Goal: Obtain resource: Obtain resource

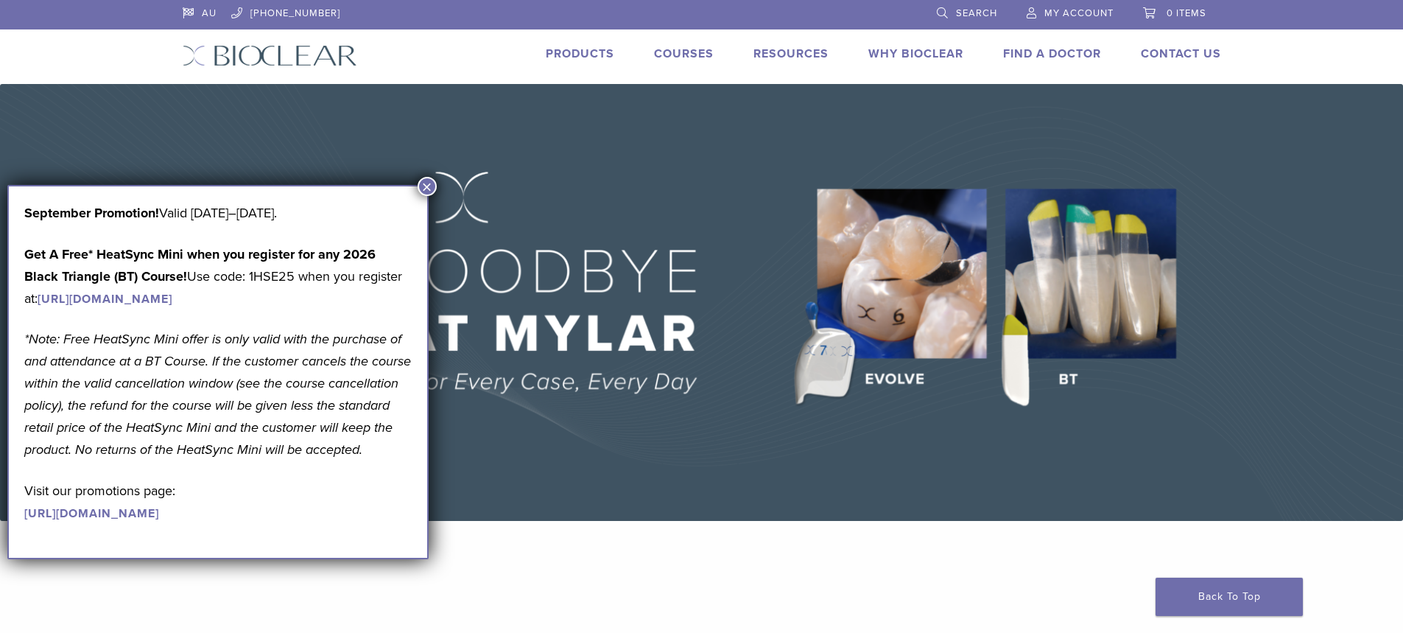
click at [587, 52] on link "Products" at bounding box center [580, 53] width 69 height 15
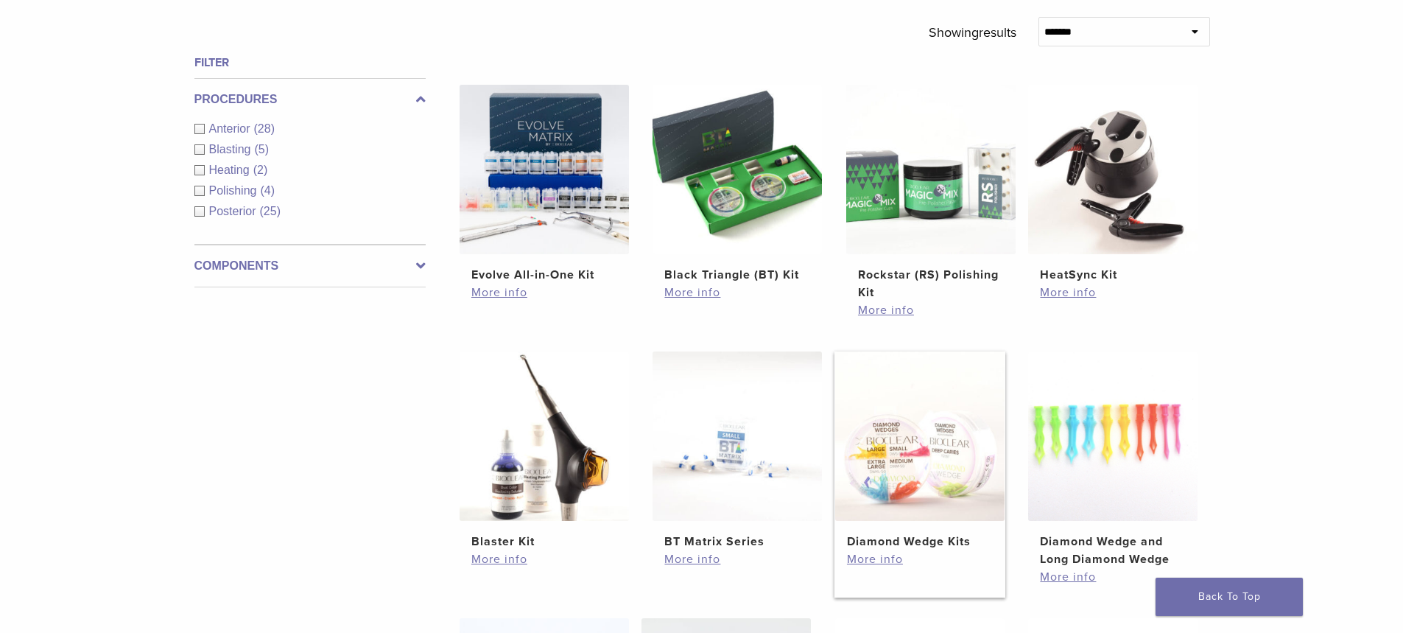
scroll to position [516, 0]
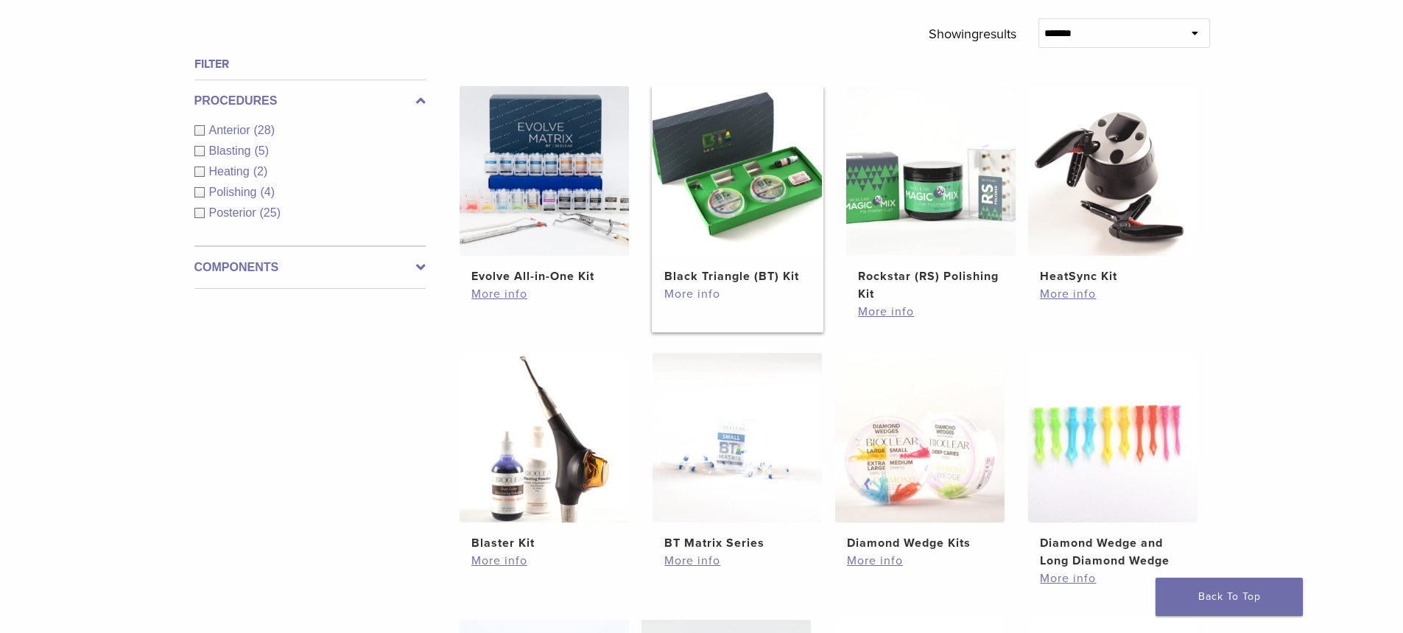
click at [704, 297] on link "More info" at bounding box center [738, 294] width 146 height 18
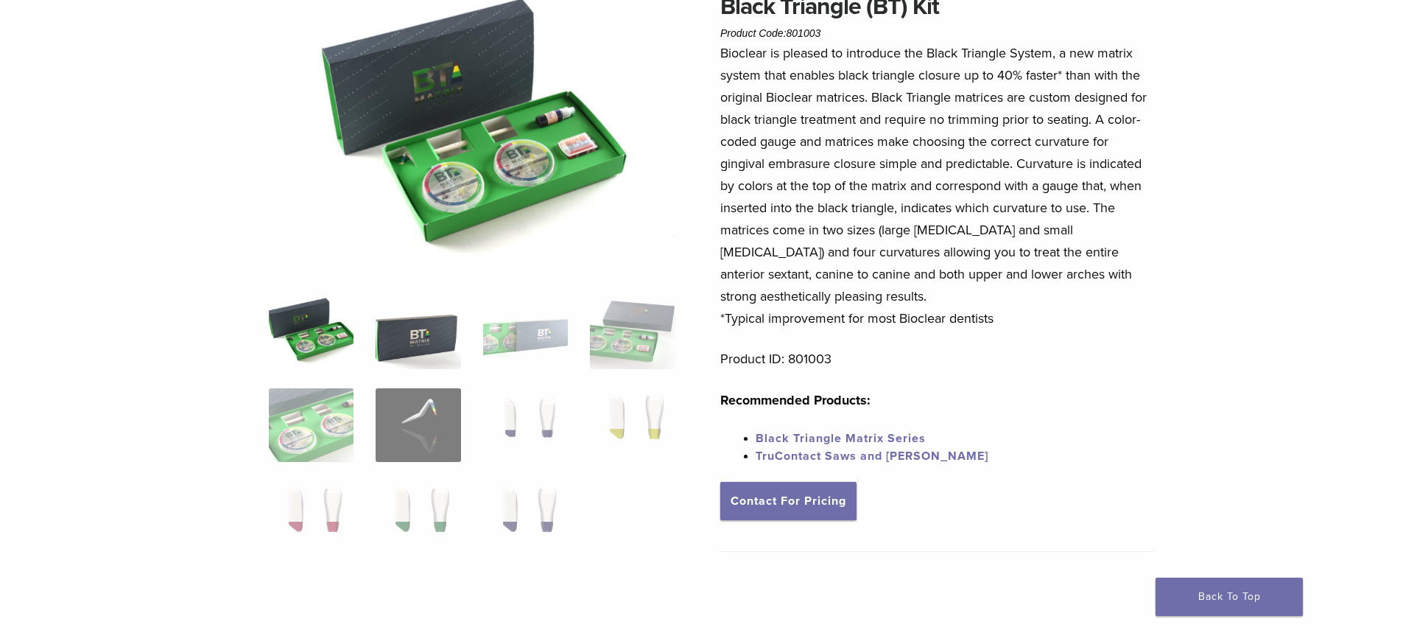
scroll to position [147, 0]
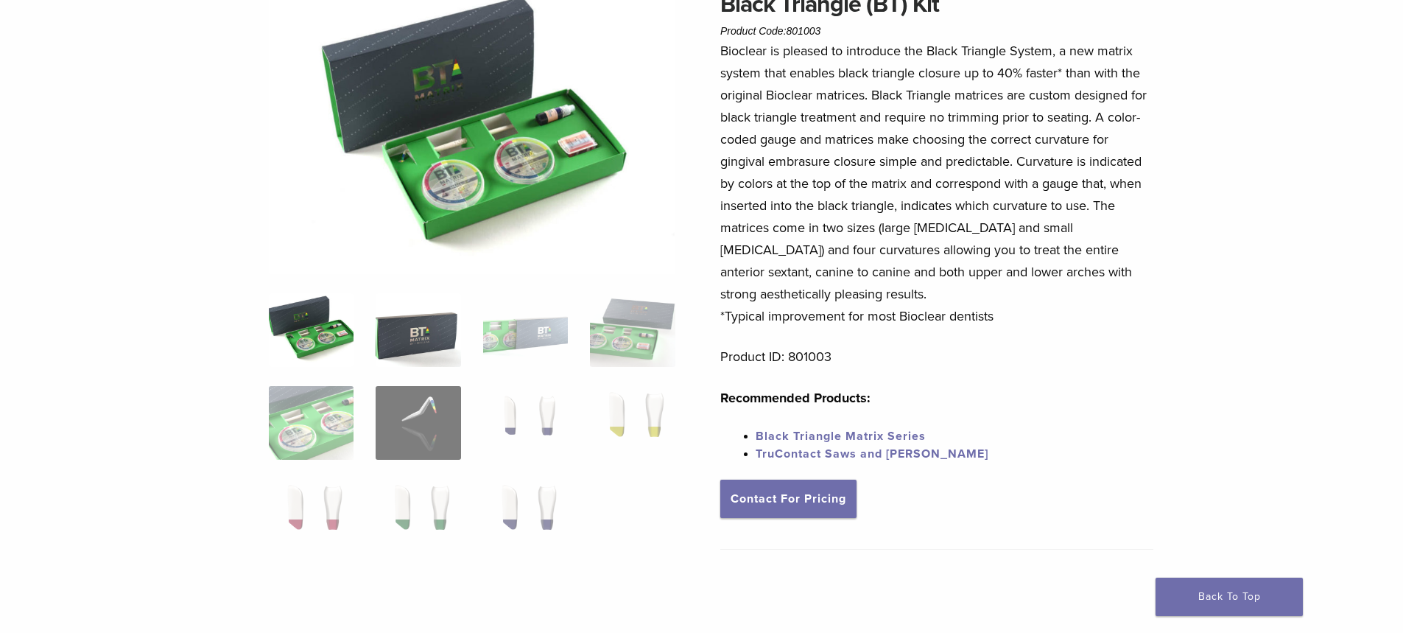
click at [406, 347] on img at bounding box center [418, 330] width 85 height 74
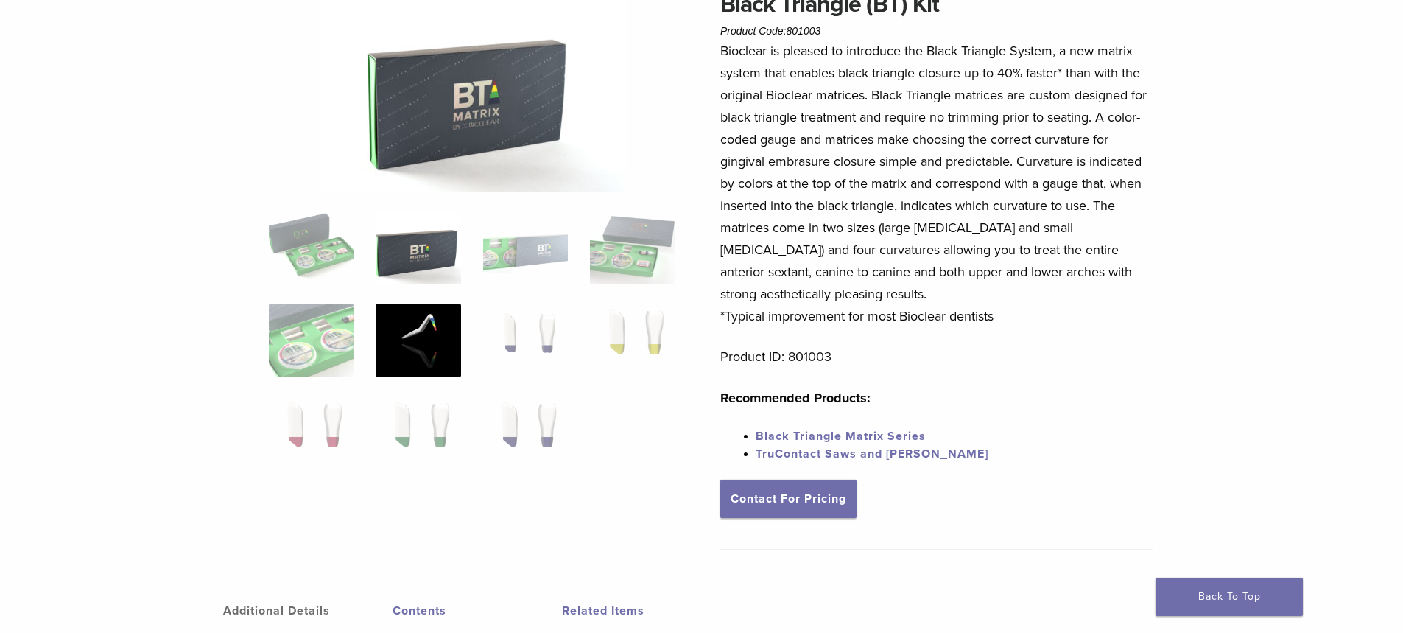
click at [393, 346] on img at bounding box center [418, 341] width 85 height 74
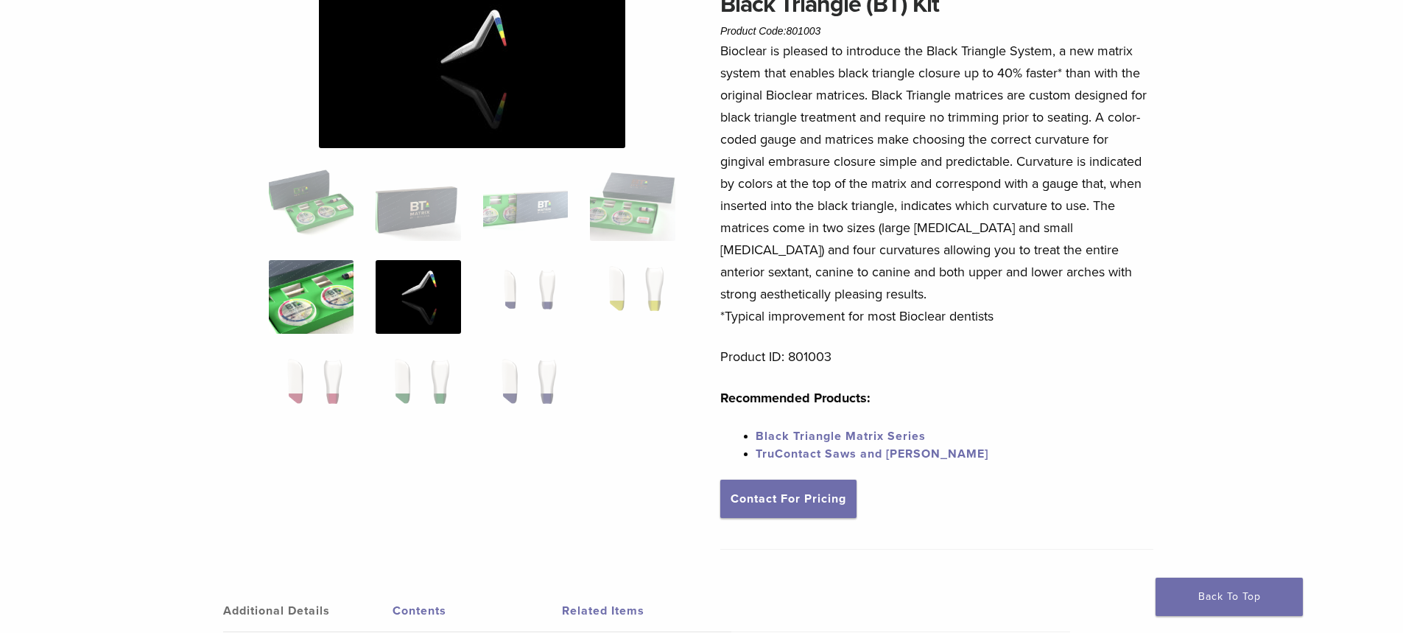
click at [322, 309] on img at bounding box center [311, 297] width 85 height 74
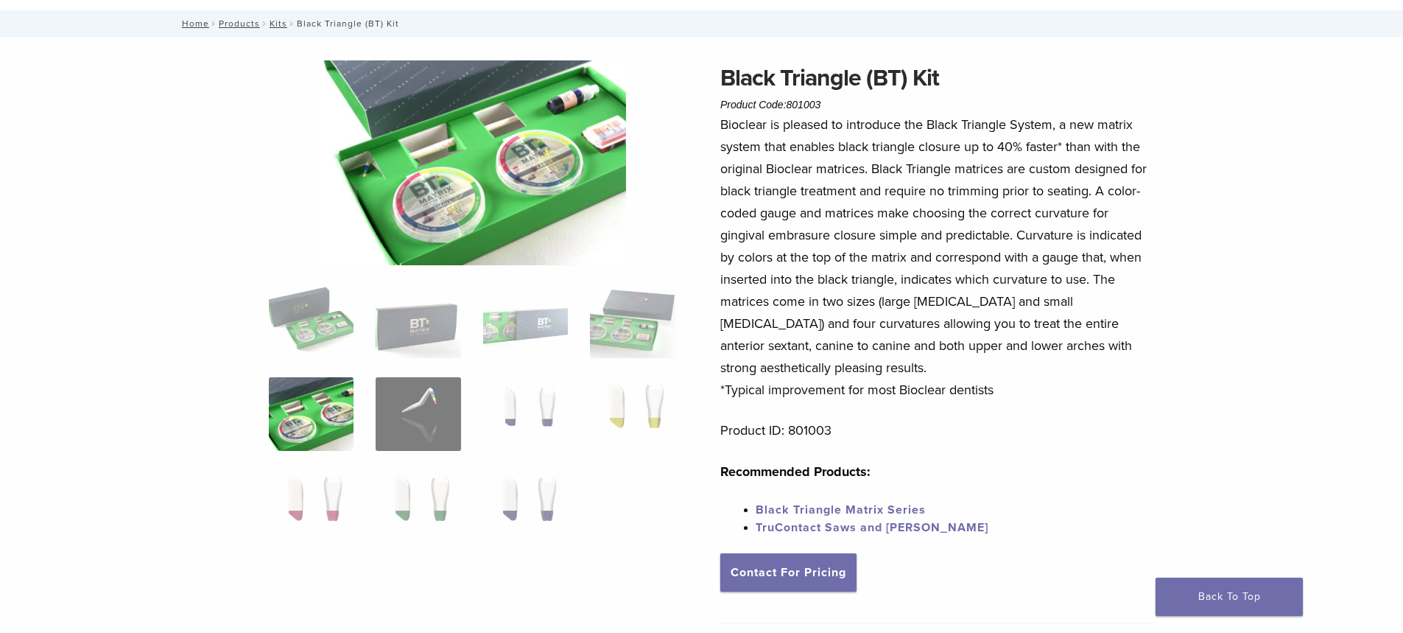
scroll to position [0, 0]
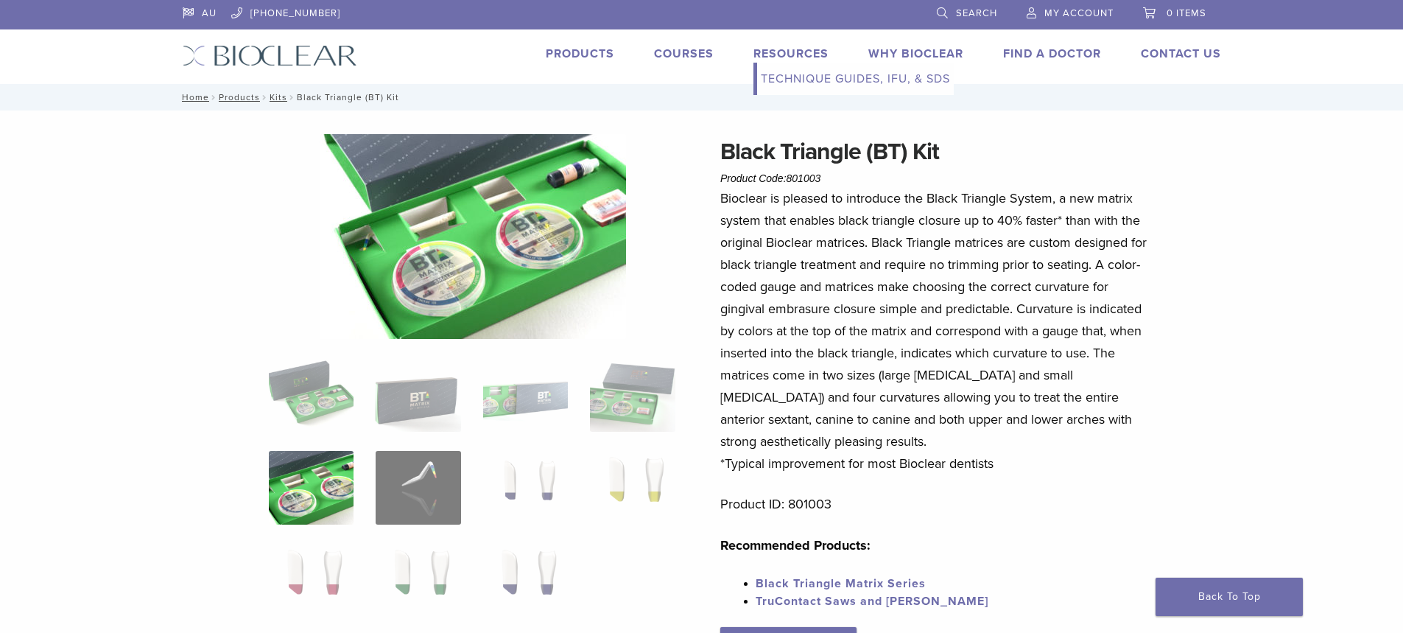
click at [788, 74] on link "Technique Guides, IFU, & SDS" at bounding box center [855, 79] width 197 height 32
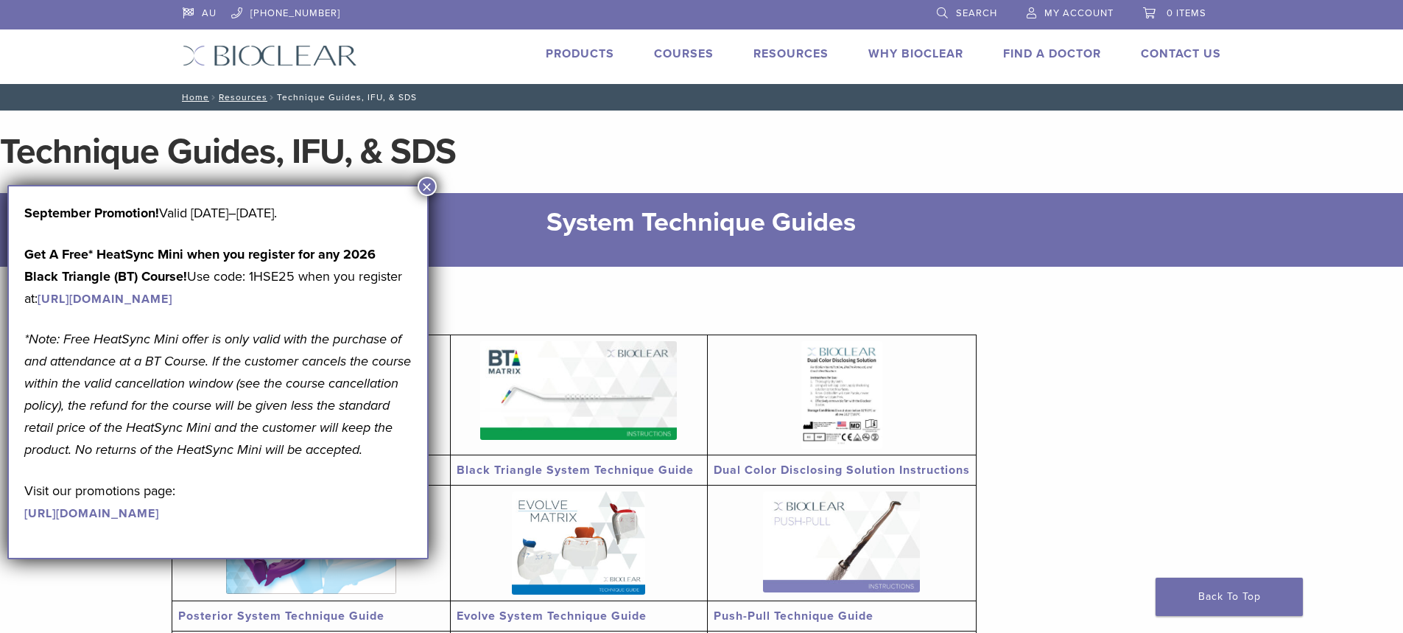
click at [1126, 466] on section "Anterior System Technique Guide Black Triangle System Technique Guide Dual Colo…" at bounding box center [702, 630] width 1061 height 727
click at [424, 188] on button "×" at bounding box center [427, 186] width 19 height 19
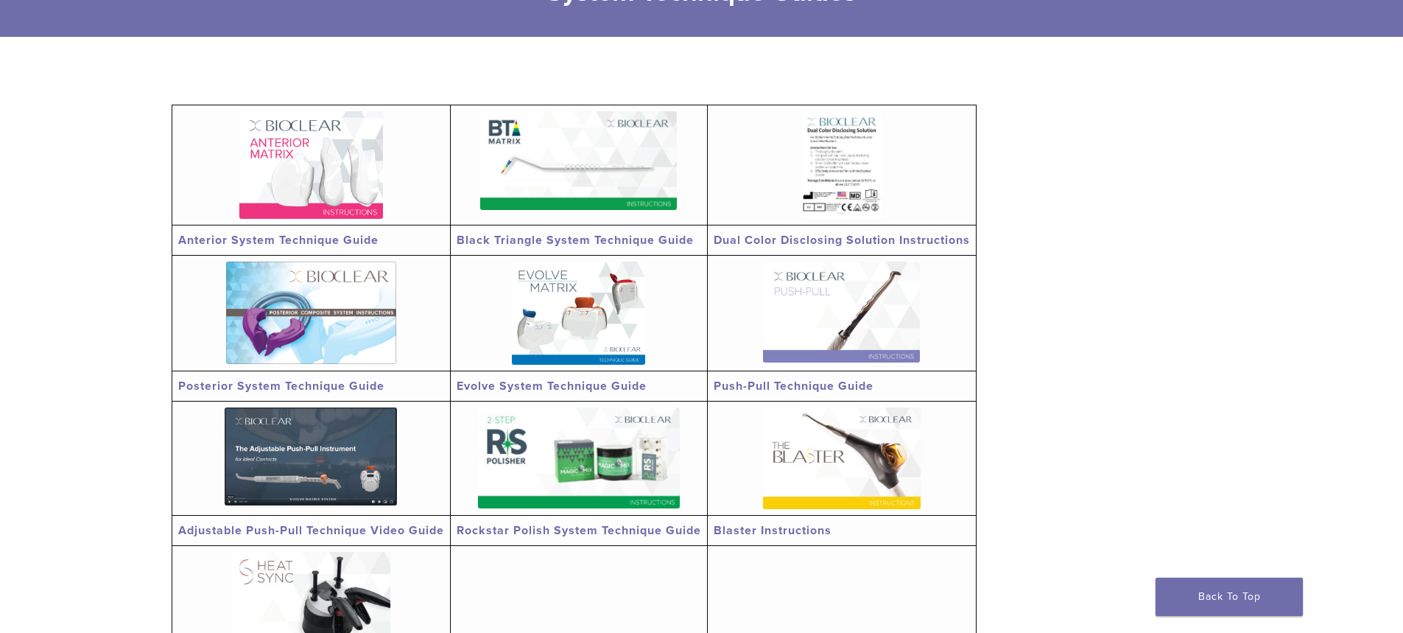
scroll to position [221, 0]
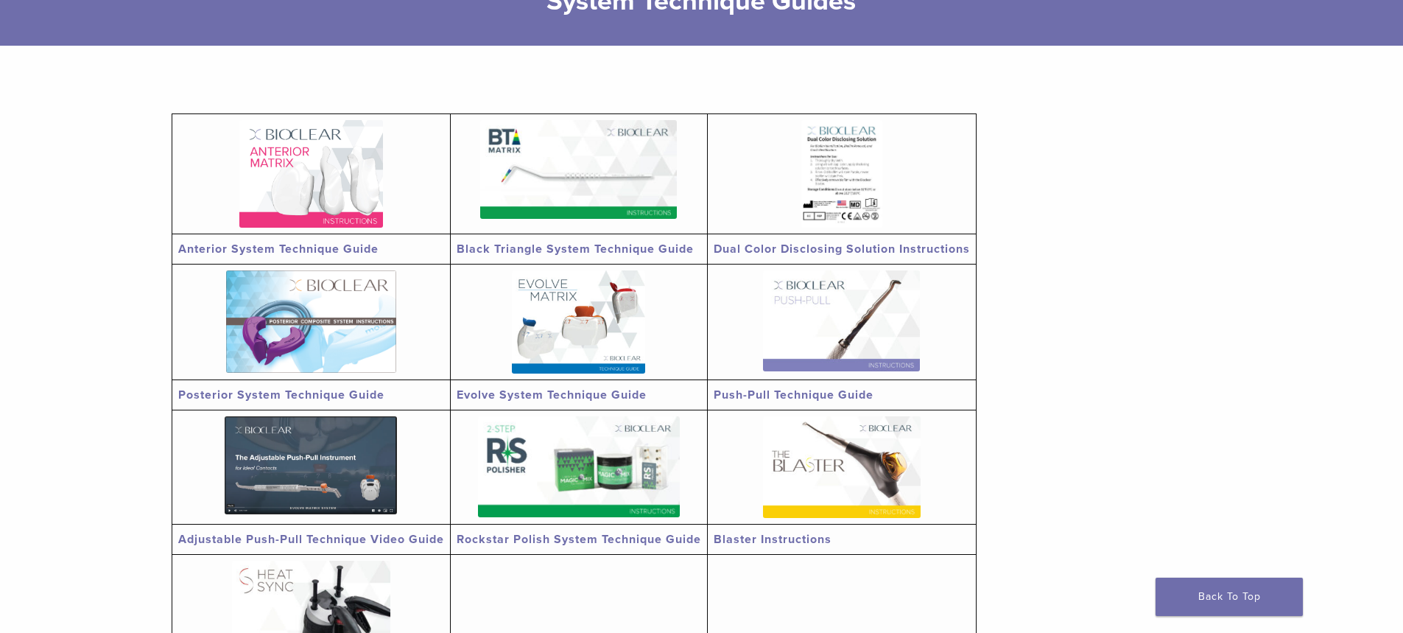
click at [564, 245] on link "Black Triangle System Technique Guide" at bounding box center [575, 249] width 237 height 15
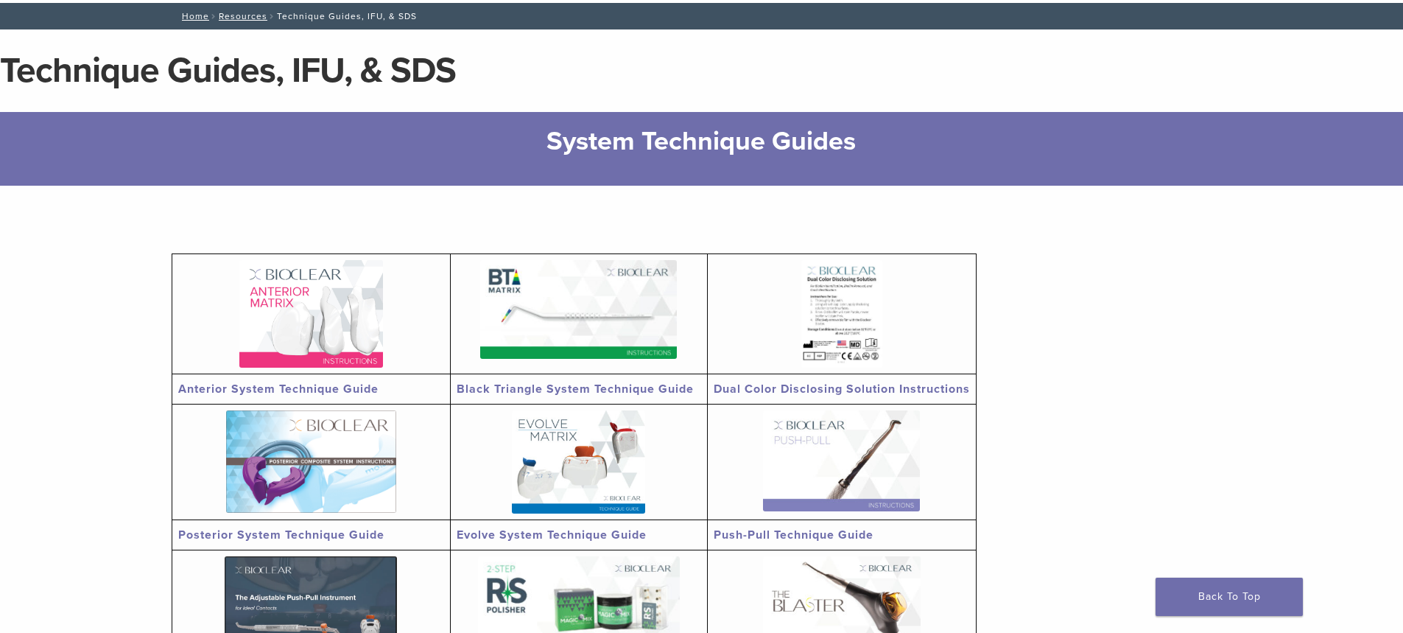
scroll to position [0, 0]
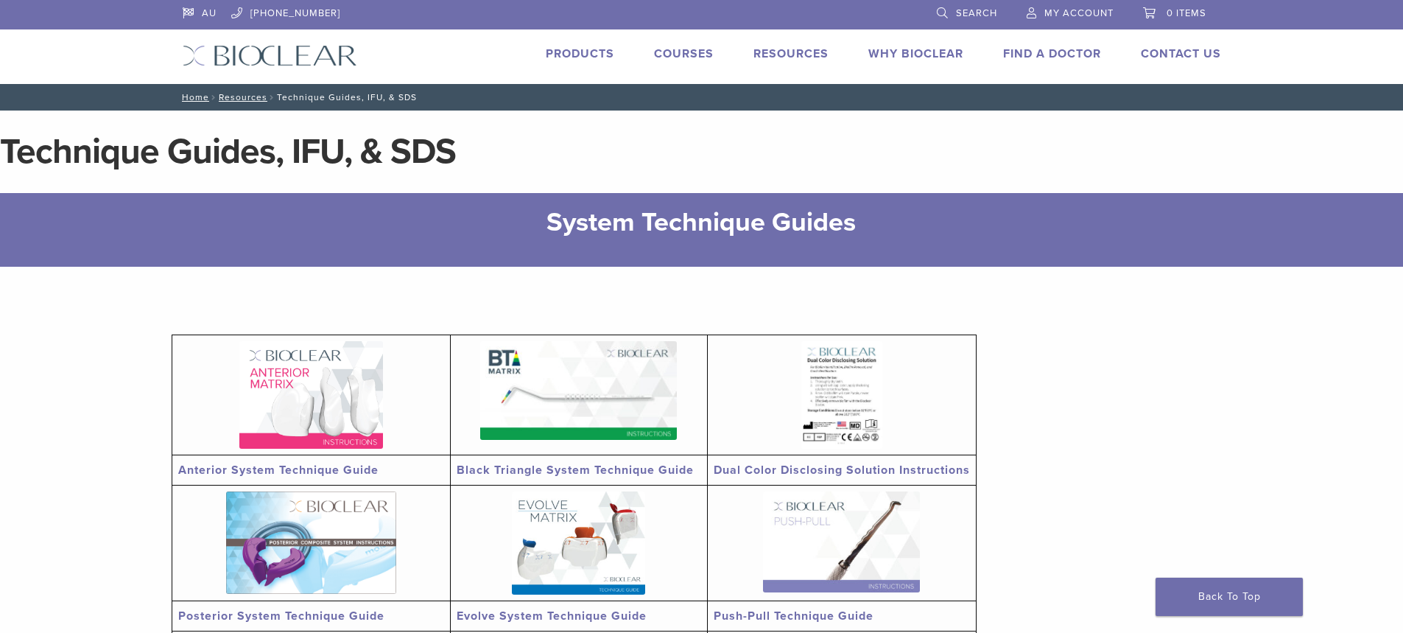
click at [598, 58] on link "Products" at bounding box center [580, 53] width 69 height 15
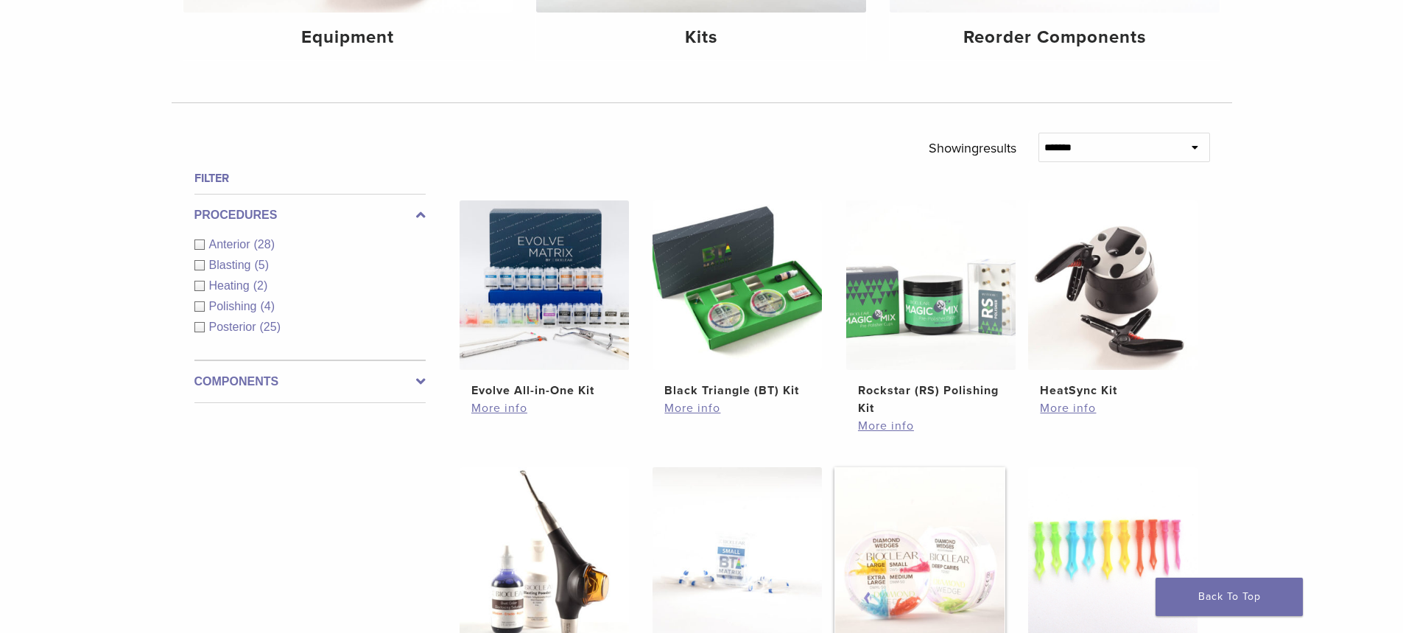
scroll to position [442, 0]
